Goal: Complete application form

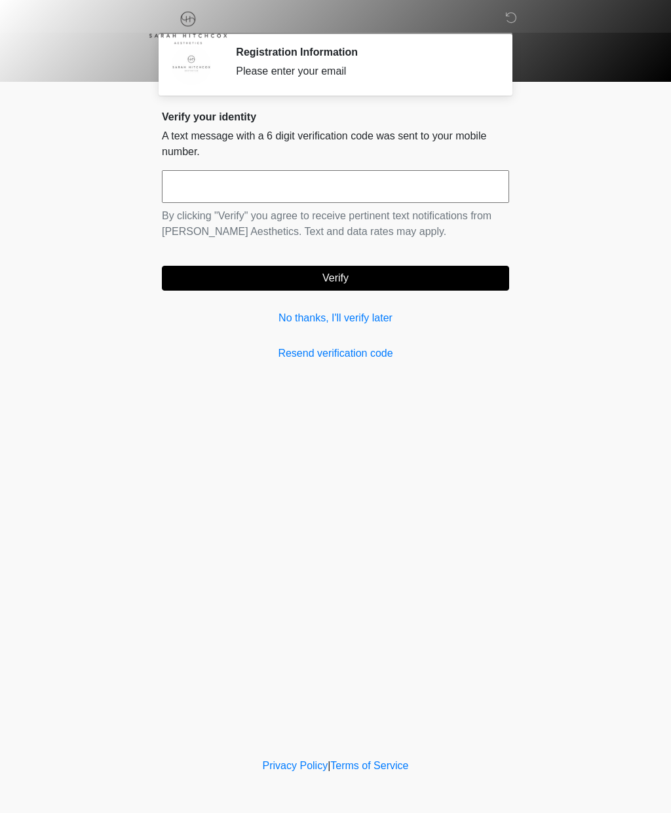
click at [382, 310] on link "No thanks, I'll verify later" at bounding box center [335, 318] width 347 height 16
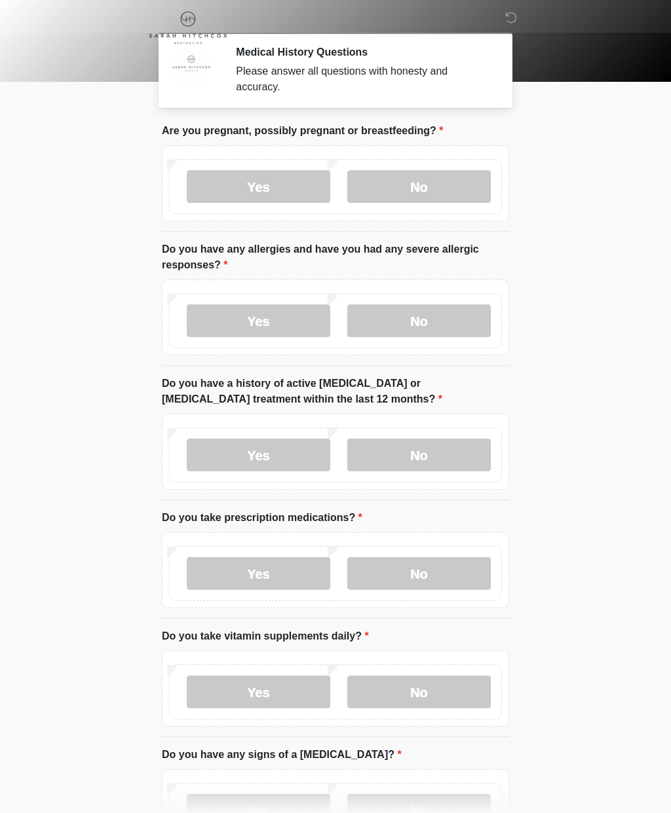
click at [412, 194] on label "No" at bounding box center [418, 186] width 143 height 33
click at [420, 321] on label "No" at bounding box center [418, 321] width 143 height 33
click at [433, 453] on label "No" at bounding box center [418, 455] width 143 height 33
click at [265, 565] on label "Yes" at bounding box center [258, 573] width 143 height 33
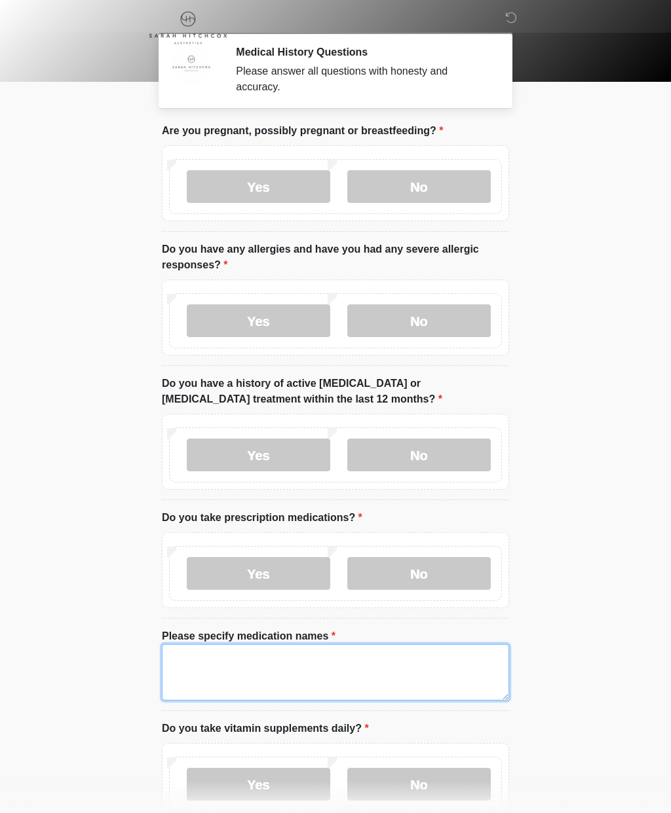
click at [212, 667] on textarea "Please specify medication names" at bounding box center [335, 672] width 347 height 56
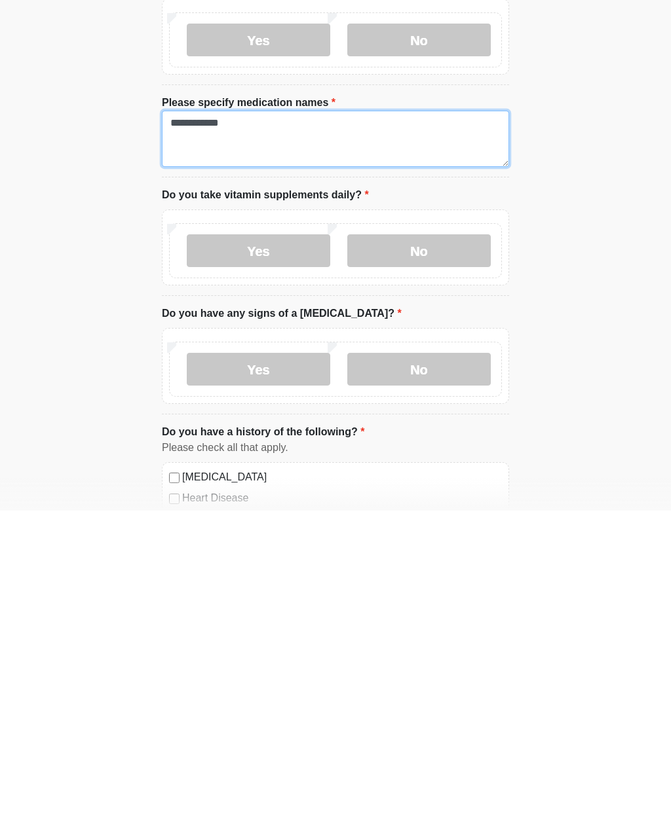
scroll to position [234, 0]
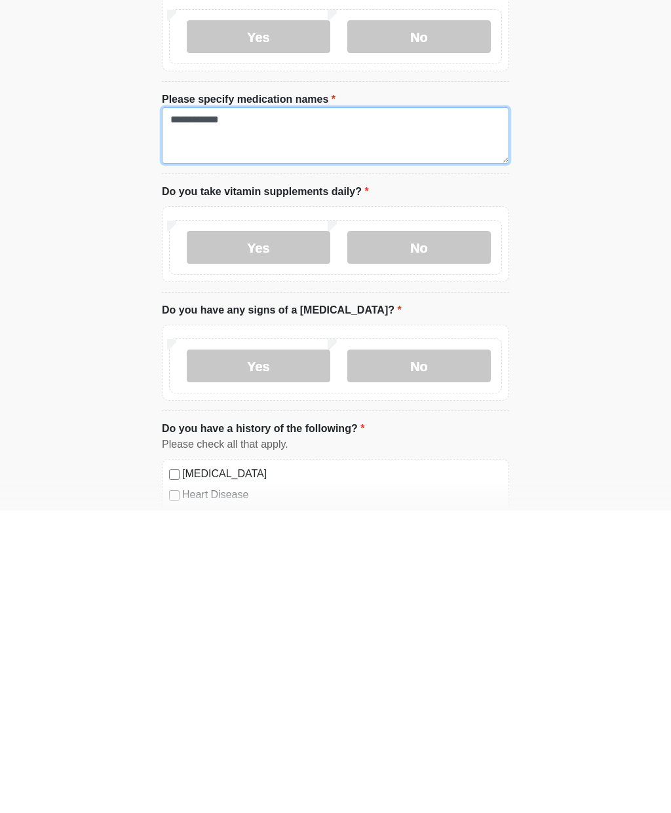
type textarea "**********"
click at [424, 534] on label "No" at bounding box center [418, 550] width 143 height 33
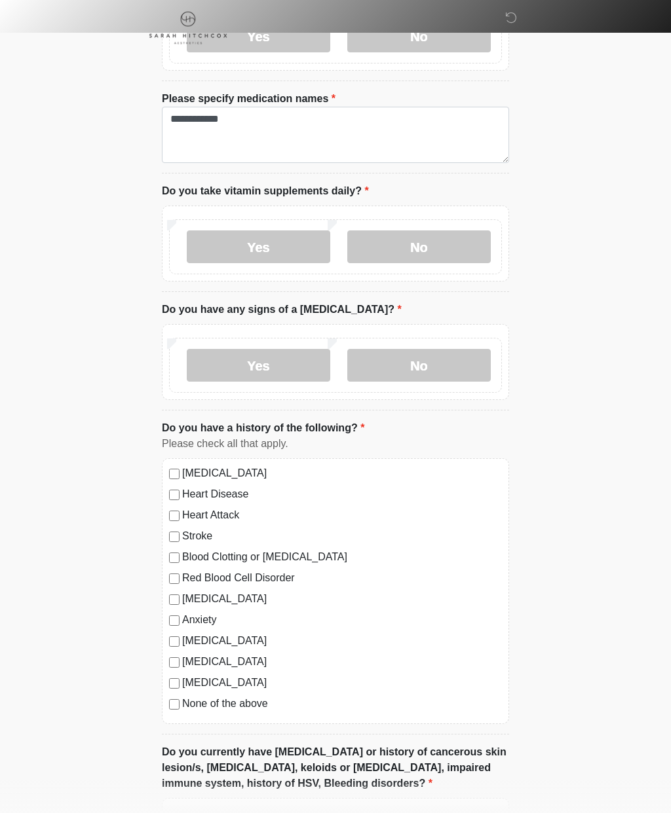
click at [430, 358] on label "No" at bounding box center [418, 365] width 143 height 33
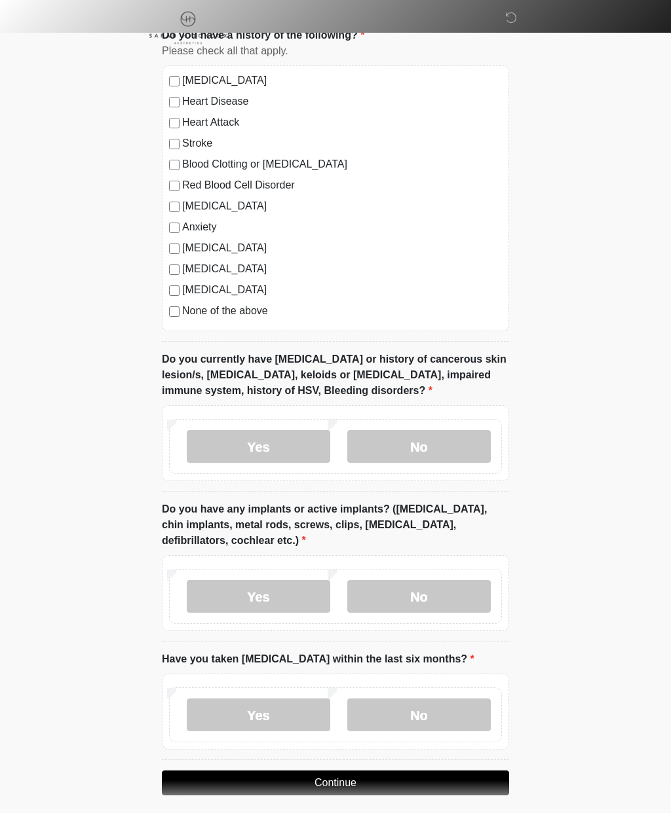
scroll to position [913, 0]
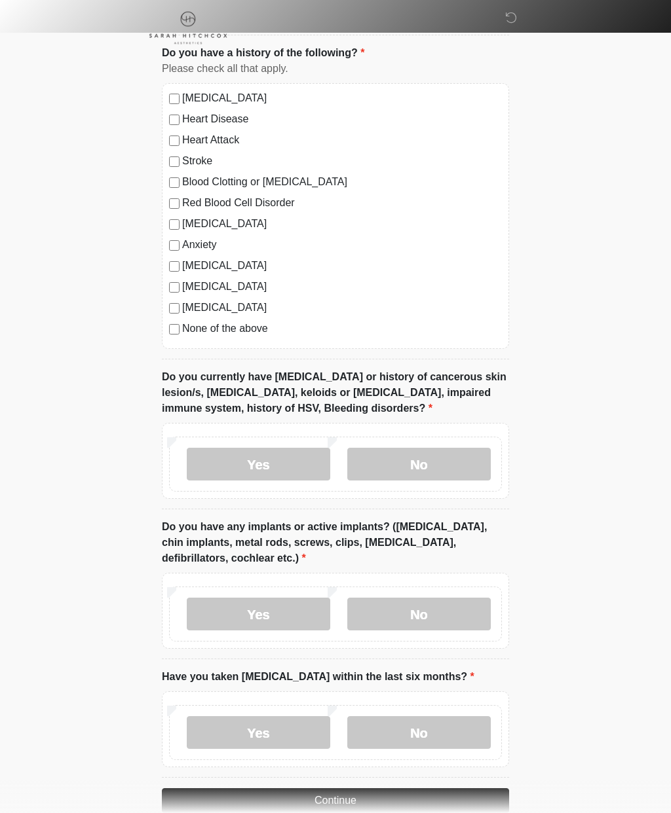
click at [428, 457] on label "No" at bounding box center [418, 464] width 143 height 33
click at [411, 604] on label "No" at bounding box center [418, 614] width 143 height 33
click at [434, 718] on label "No" at bounding box center [418, 732] width 143 height 33
click at [338, 794] on button "Continue" at bounding box center [335, 800] width 347 height 25
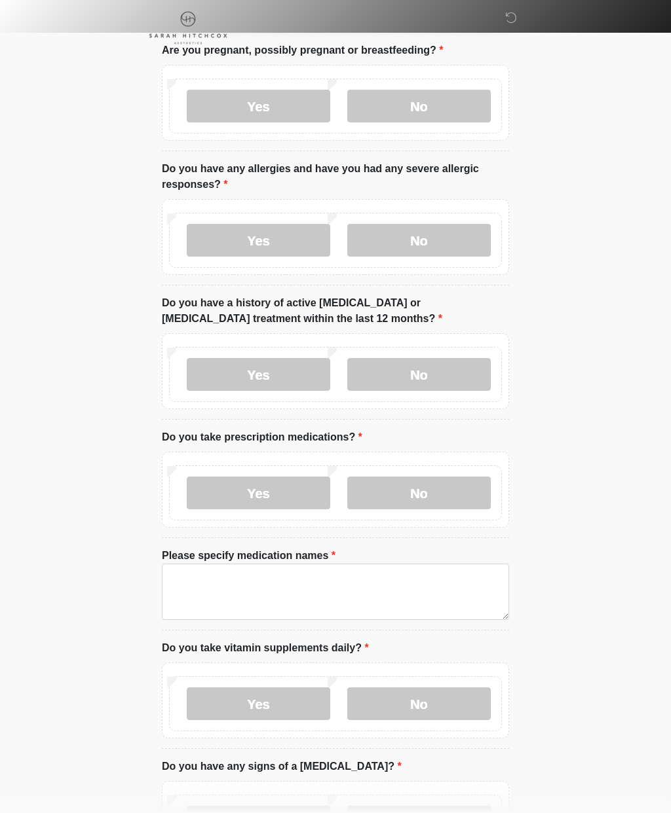
scroll to position [0, 0]
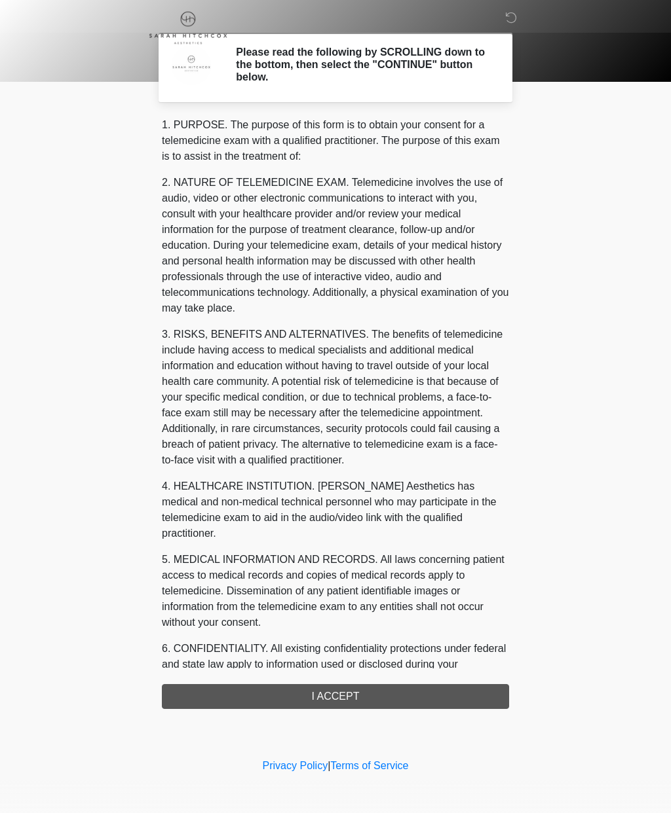
click at [330, 693] on div "1. PURPOSE. The purpose of this form is to obtain your consent for a telemedici…" at bounding box center [335, 413] width 347 height 592
click at [327, 695] on div "1. PURPOSE. The purpose of this form is to obtain your consent for a telemedici…" at bounding box center [335, 413] width 347 height 592
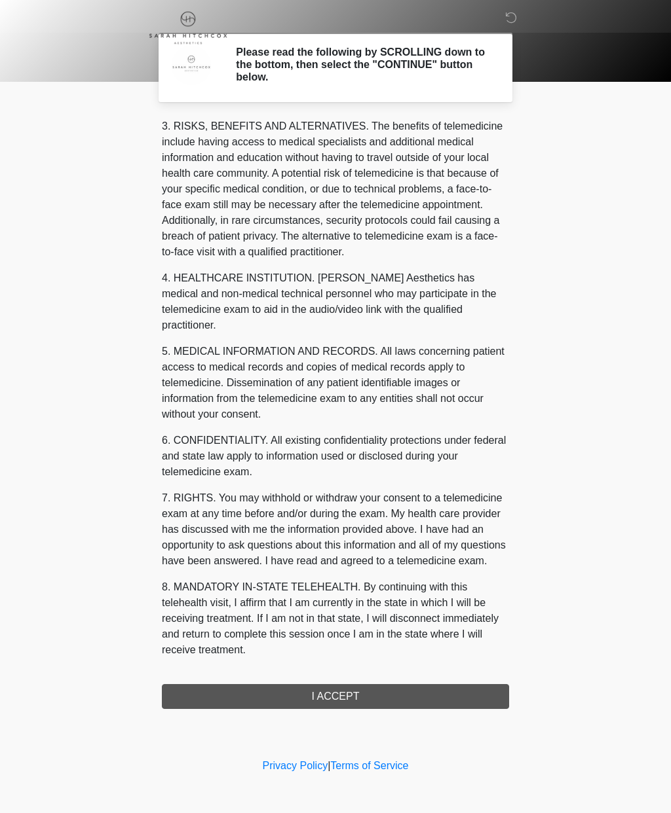
scroll to position [224, 0]
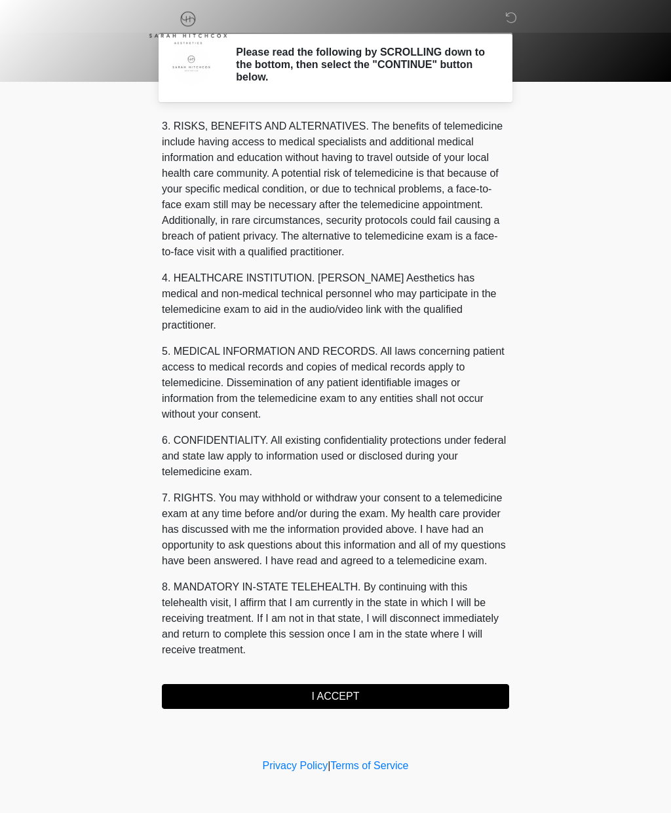
click at [336, 691] on button "I ACCEPT" at bounding box center [335, 696] width 347 height 25
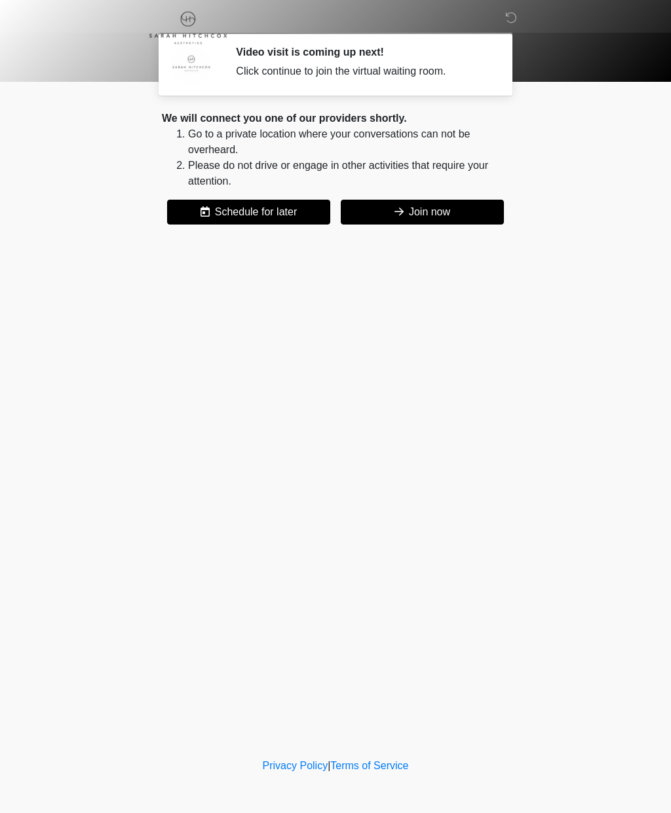
click at [483, 207] on button "Join now" at bounding box center [422, 212] width 163 height 25
